Goal: Check status: Check status

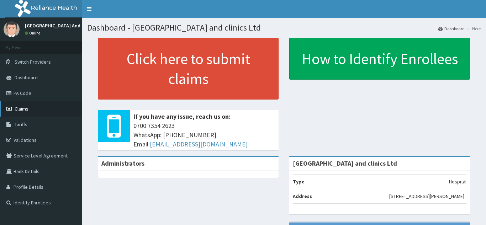
click at [24, 110] on span "Claims" at bounding box center [22, 109] width 14 height 6
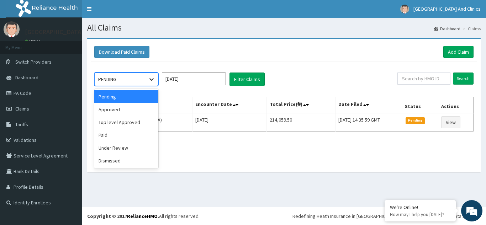
click at [151, 81] on icon at bounding box center [151, 79] width 7 height 7
click at [128, 113] on div "Approved" at bounding box center [126, 109] width 64 height 13
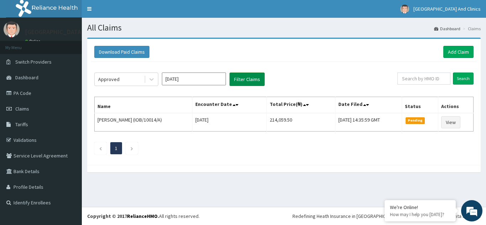
click at [252, 80] on button "Filter Claims" at bounding box center [246, 80] width 35 height 14
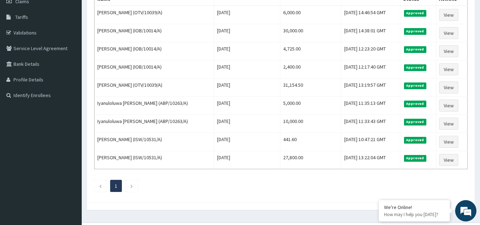
scroll to position [114, 0]
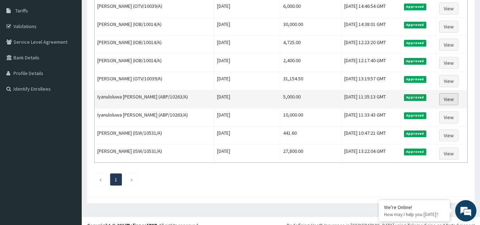
click at [459, 98] on link "View" at bounding box center [448, 99] width 19 height 12
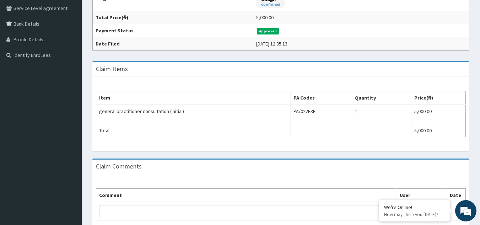
scroll to position [182, 0]
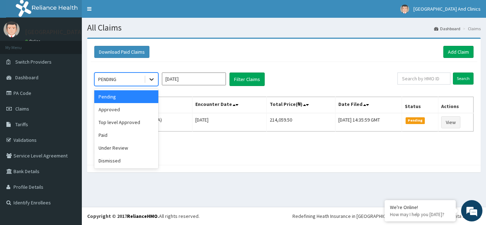
click at [150, 84] on div at bounding box center [151, 79] width 13 height 13
click at [133, 111] on div "Approved" at bounding box center [126, 109] width 64 height 13
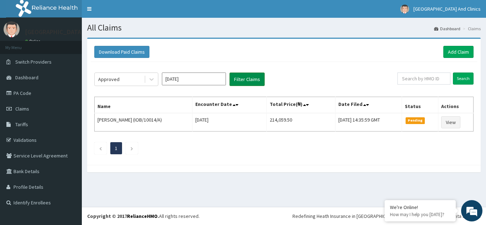
click at [240, 81] on button "Filter Claims" at bounding box center [246, 80] width 35 height 14
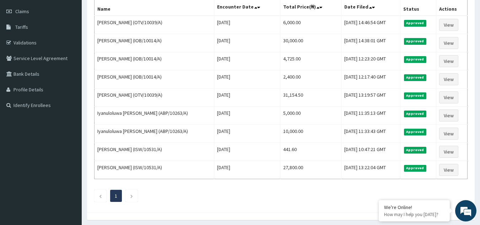
scroll to position [123, 0]
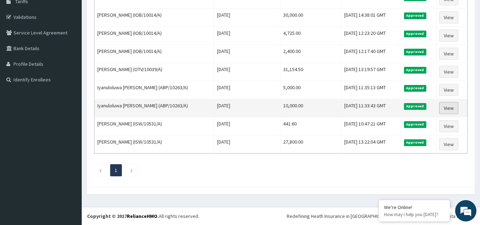
click at [454, 110] on link "View" at bounding box center [448, 108] width 19 height 12
